Goal: Task Accomplishment & Management: Use online tool/utility

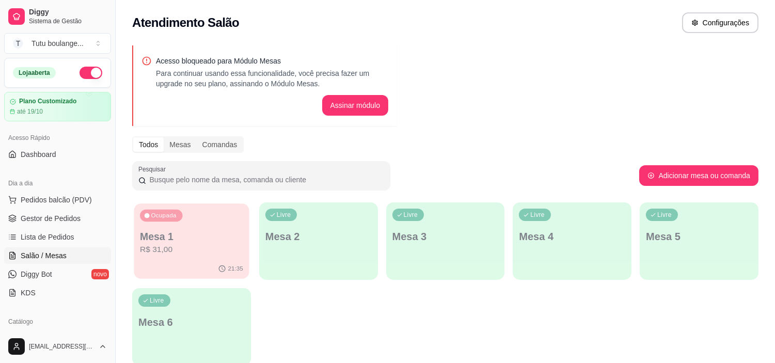
click at [203, 253] on p "R$ 31,00" at bounding box center [191, 250] width 103 height 12
click at [709, 26] on button "Configurações" at bounding box center [720, 23] width 74 height 20
click at [172, 150] on div "Mesas" at bounding box center [180, 144] width 33 height 14
click at [164, 137] on input "Mesas" at bounding box center [164, 137] width 0 height 0
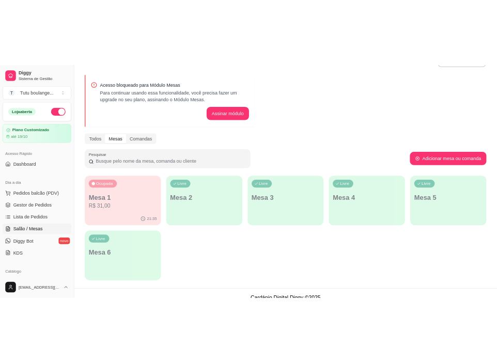
scroll to position [44, 0]
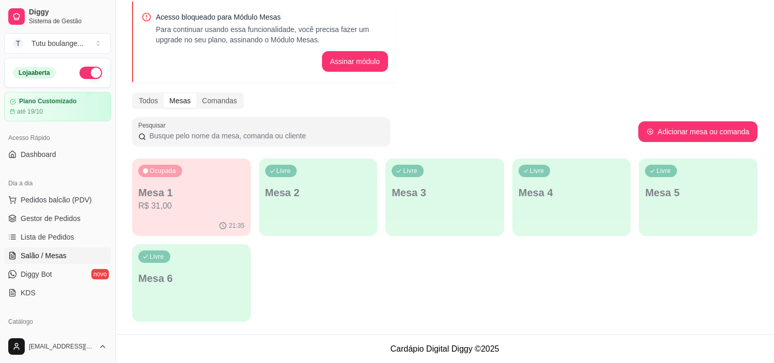
click at [204, 213] on div "Ocupada Mesa 1 R$ 31,00" at bounding box center [191, 186] width 119 height 57
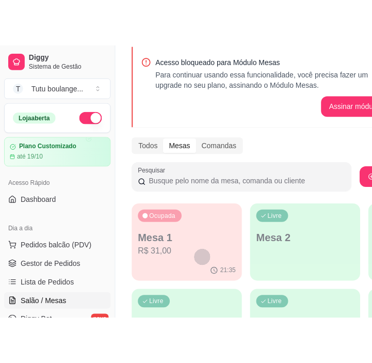
scroll to position [73, 0]
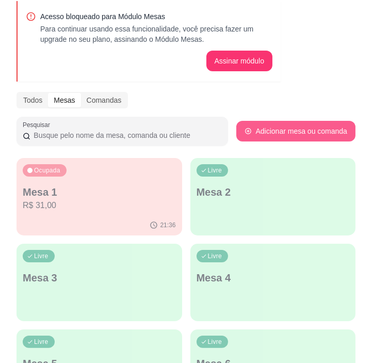
click at [282, 133] on button "Adicionar mesa ou comanda" at bounding box center [295, 131] width 119 height 21
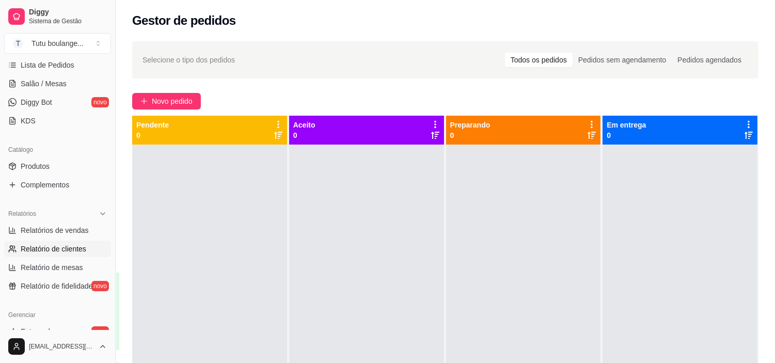
scroll to position [286, 0]
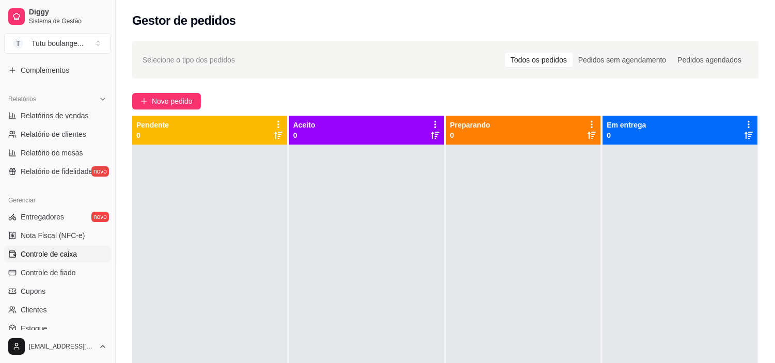
click at [68, 257] on span "Controle de caixa" at bounding box center [49, 254] width 56 height 10
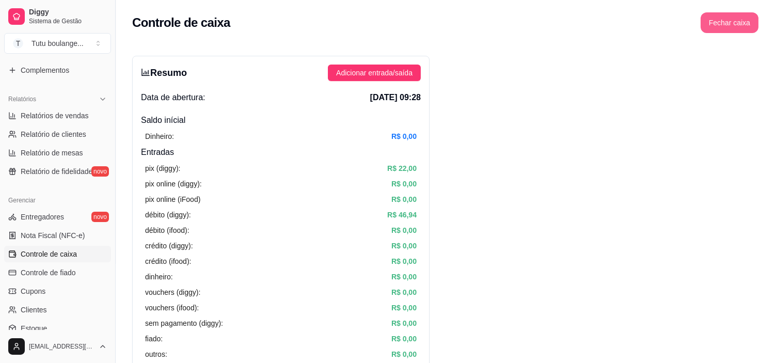
click at [740, 16] on button "Fechar caixa" at bounding box center [729, 22] width 58 height 21
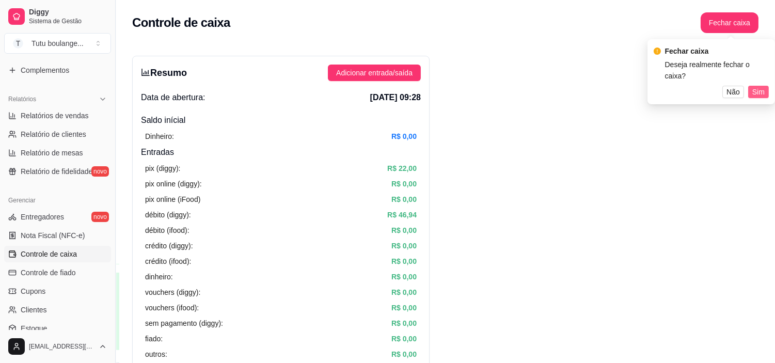
click at [758, 86] on span "Sim" at bounding box center [758, 91] width 12 height 11
